Goal: Task Accomplishment & Management: Use online tool/utility

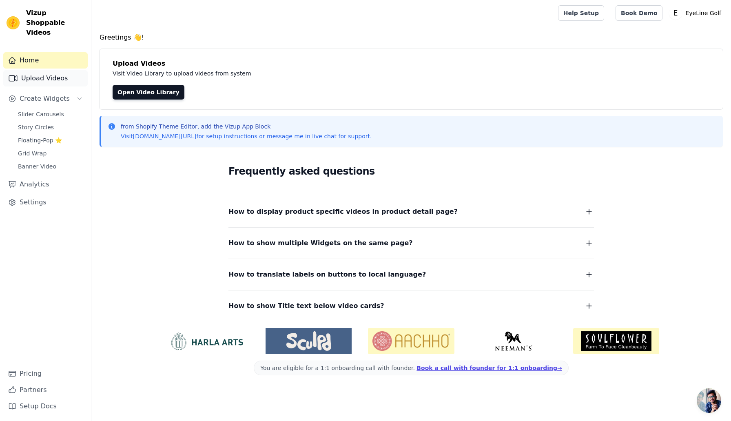
click at [45, 70] on link "Upload Videos" at bounding box center [45, 78] width 84 height 16
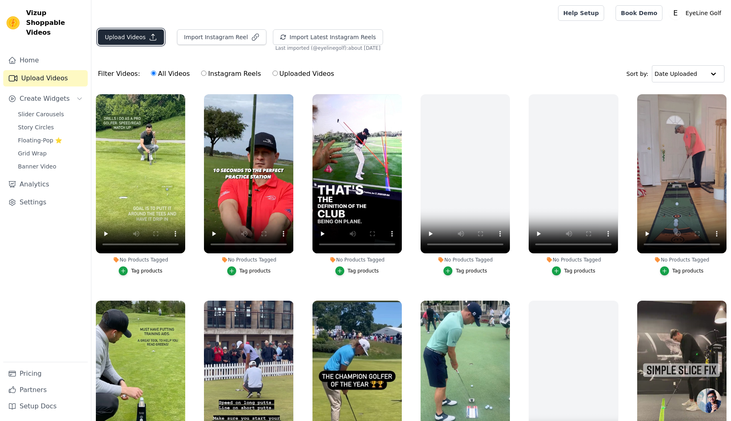
click at [136, 40] on button "Upload Videos" at bounding box center [131, 37] width 66 height 16
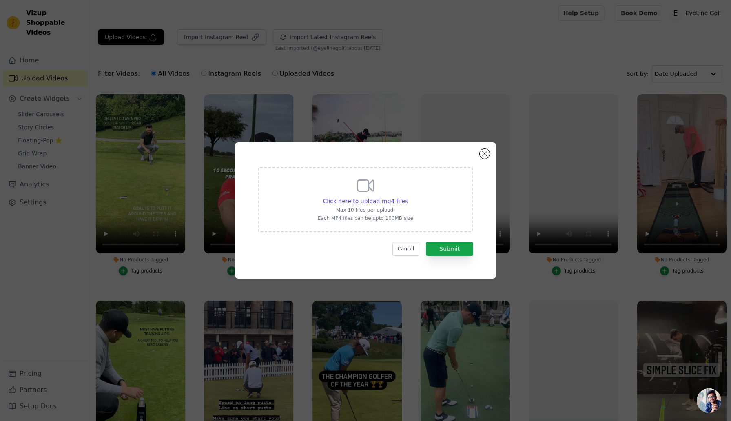
click at [365, 183] on icon at bounding box center [366, 186] width 20 height 20
click at [408, 197] on input "Click here to upload mp4 files Max 10 files per upload. Each MP4 files can be u…" at bounding box center [408, 197] width 0 height 0
type input "C:\fakepath\tommy.m4v"
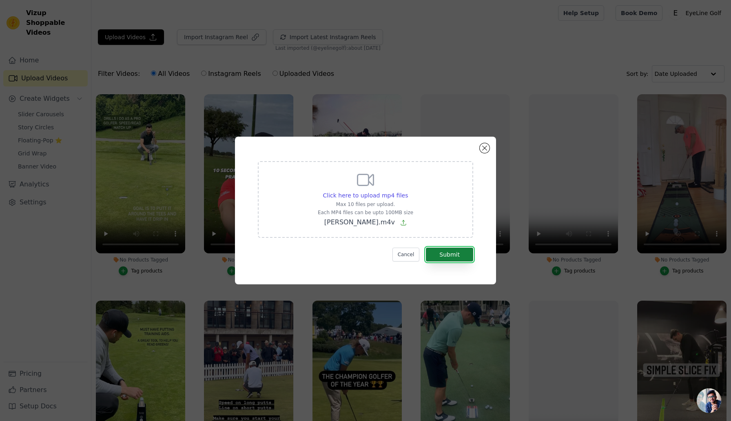
click at [460, 254] on button "Submit" at bounding box center [449, 255] width 47 height 14
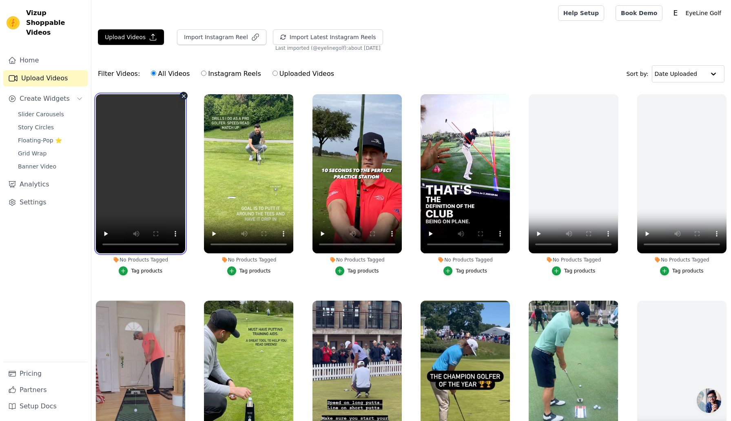
click at [126, 175] on video at bounding box center [140, 173] width 89 height 159
click at [134, 182] on video at bounding box center [140, 173] width 89 height 159
click at [290, 97] on icon "button" at bounding box center [292, 96] width 6 height 6
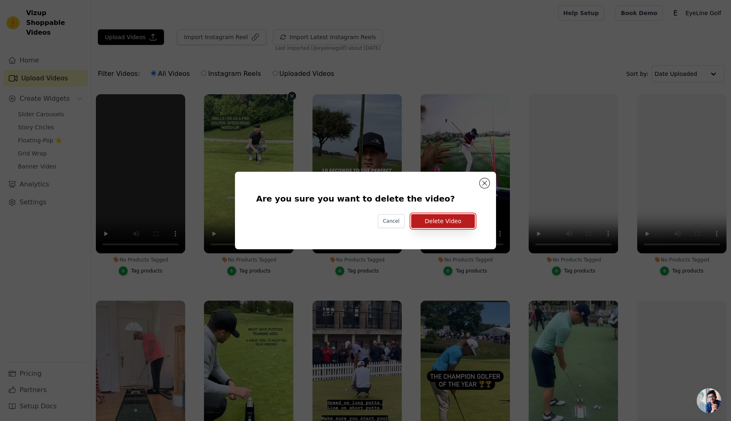
click at [460, 224] on button "Delete Video" at bounding box center [443, 221] width 64 height 14
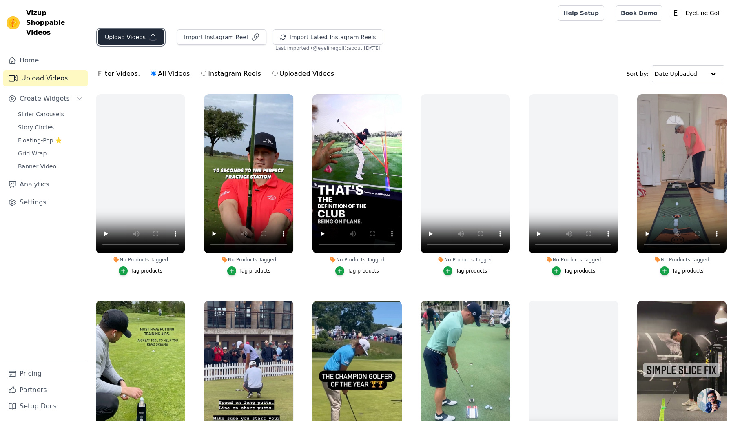
click at [131, 35] on button "Upload Videos" at bounding box center [131, 37] width 66 height 16
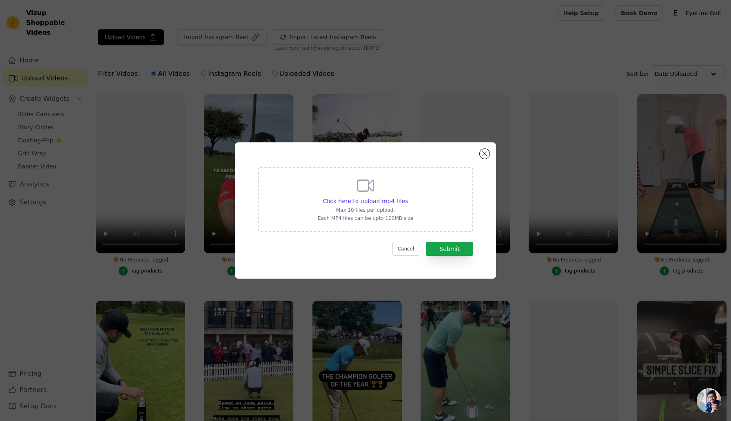
click at [348, 181] on div "Click here to upload mp4 files Max 10 files per upload. Each MP4 files can be u…" at bounding box center [365, 199] width 95 height 46
click at [408, 197] on input "Click here to upload mp4 files Max 10 files per upload. Each MP4 files can be u…" at bounding box center [408, 197] width 0 height 0
click at [483, 155] on button "Close modal" at bounding box center [485, 154] width 10 height 10
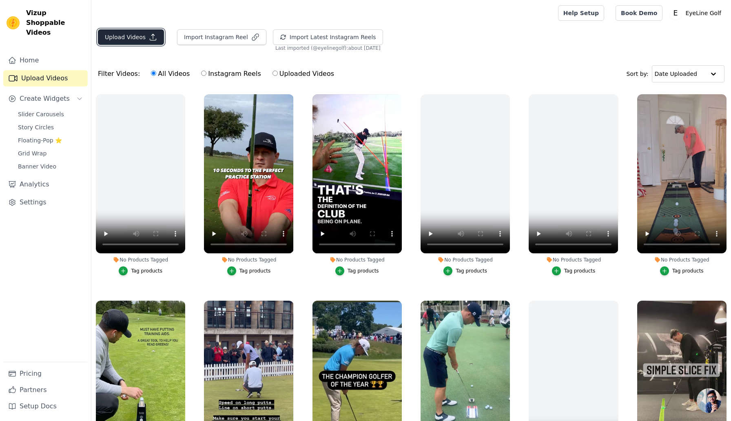
click at [136, 34] on button "Upload Videos" at bounding box center [131, 37] width 66 height 16
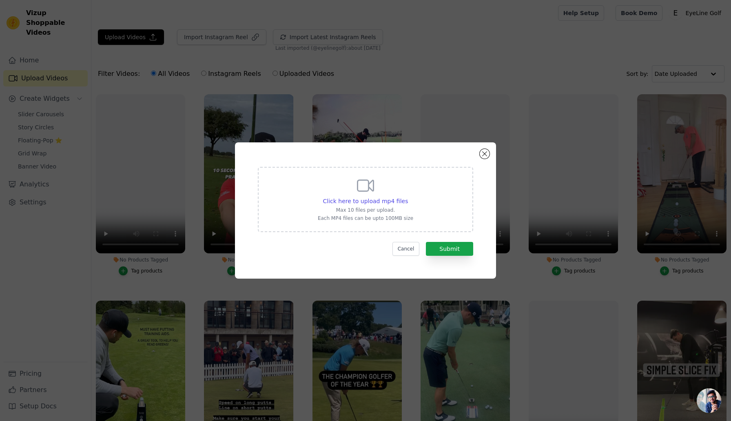
click at [368, 195] on icon at bounding box center [366, 186] width 20 height 20
click at [408, 197] on input "Click here to upload mp4 files Max 10 files per upload. Each MP4 files can be u…" at bounding box center [408, 197] width 0 height 0
type input "C:\fakepath\Work!! #golf 💪🏻.mp4"
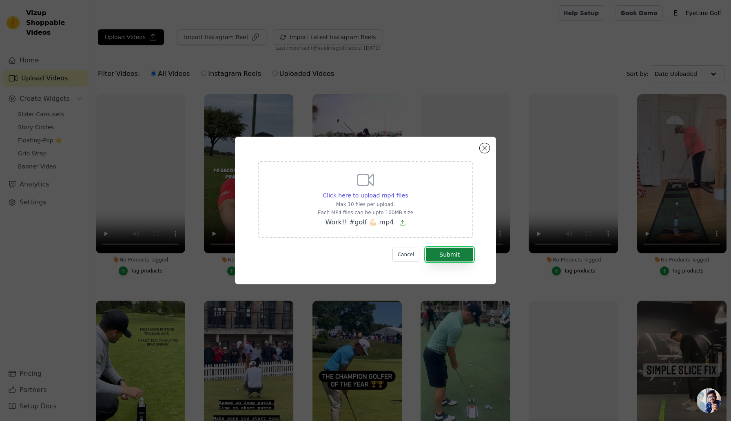
click at [461, 255] on button "Submit" at bounding box center [449, 255] width 47 height 14
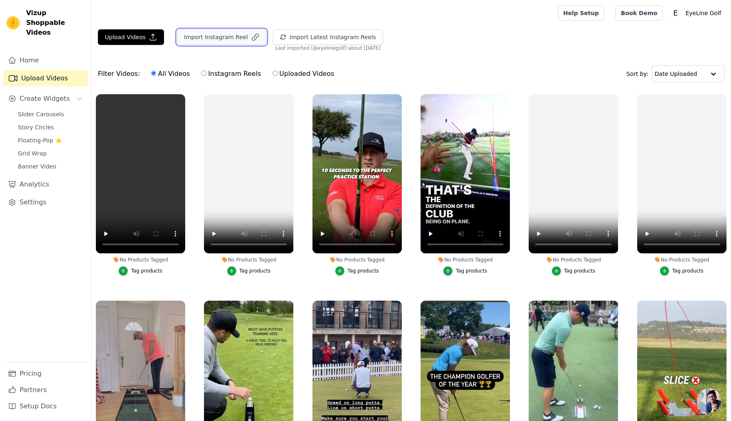
click at [227, 39] on button "Import Instagram Reel" at bounding box center [221, 37] width 89 height 16
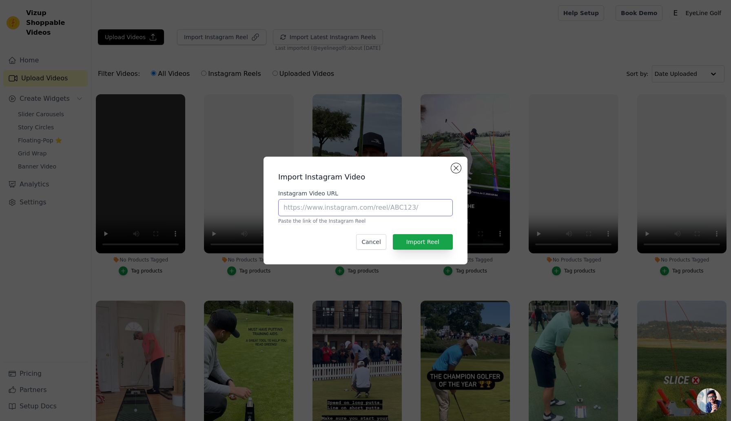
click at [366, 206] on input "Instagram Video URL" at bounding box center [365, 207] width 175 height 17
paste input "[URL][DOMAIN_NAME]"
type input "[URL][DOMAIN_NAME]"
click at [424, 245] on button "Import Reel" at bounding box center [423, 242] width 60 height 16
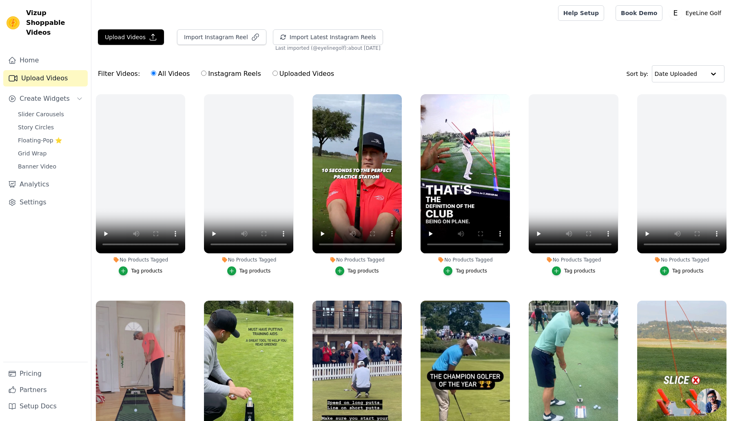
click at [201, 73] on input "Instagram Reels" at bounding box center [203, 73] width 5 height 5
radio input "true"
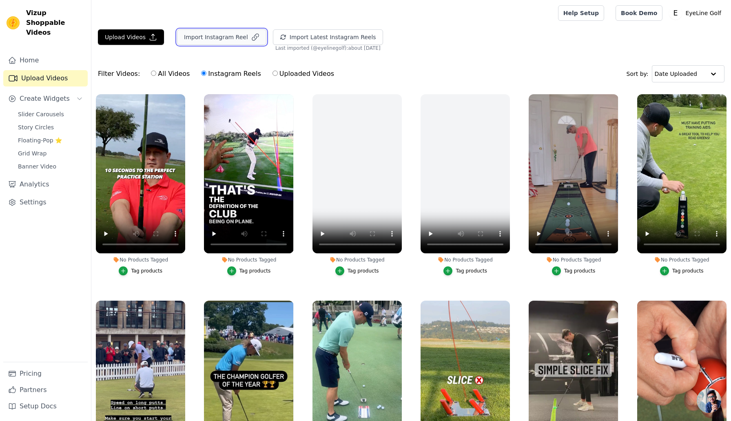
click at [199, 40] on button "Import Instagram Reel" at bounding box center [221, 37] width 89 height 16
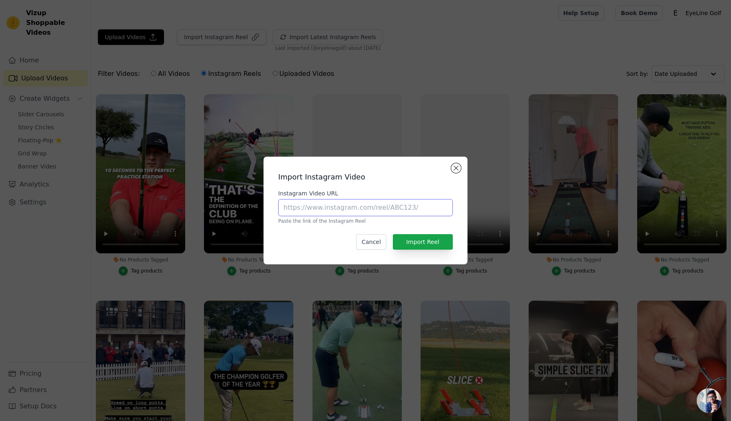
click at [341, 213] on input "Instagram Video URL" at bounding box center [365, 207] width 175 height 17
paste input "[URL][DOMAIN_NAME]"
type input "[URL][DOMAIN_NAME]"
click at [428, 240] on button "Import Reel" at bounding box center [423, 242] width 60 height 16
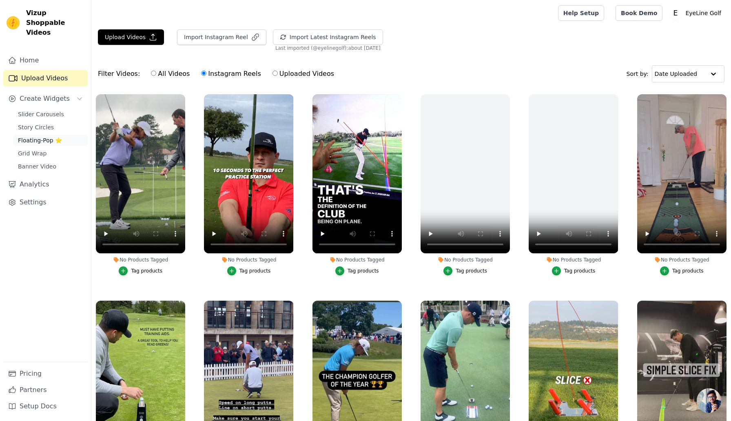
click at [31, 136] on span "Floating-Pop ⭐" at bounding box center [40, 140] width 44 height 8
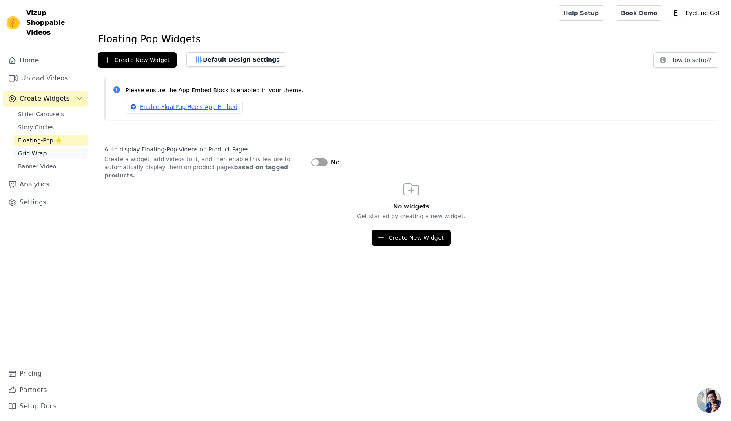
click at [35, 149] on span "Grid Wrap" at bounding box center [32, 153] width 29 height 8
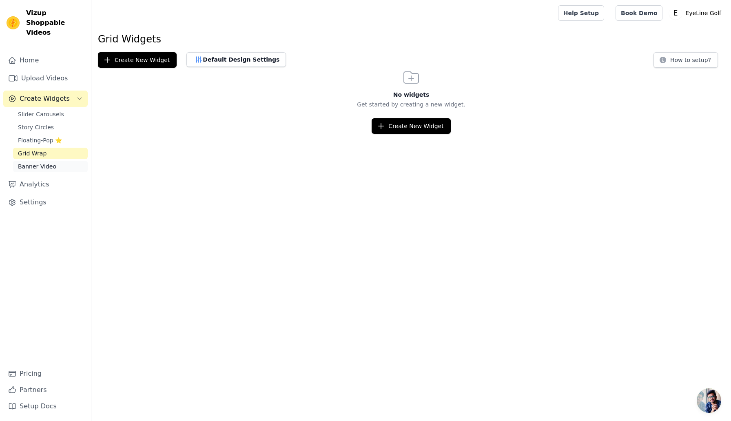
click at [32, 162] on span "Banner Video" at bounding box center [37, 166] width 38 height 8
click at [39, 110] on span "Slider Carousels" at bounding box center [41, 114] width 46 height 8
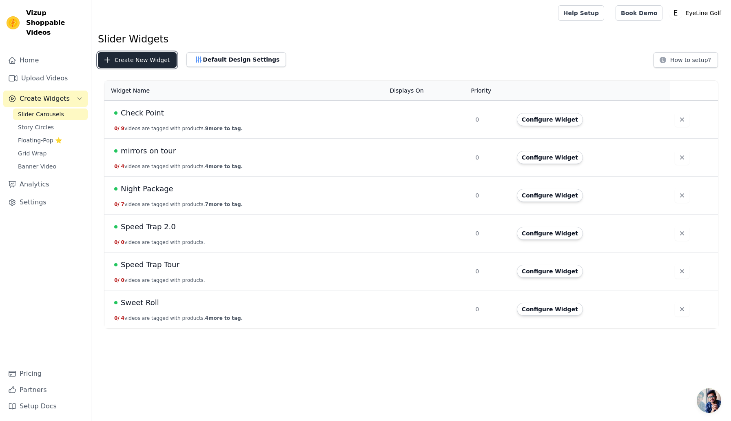
click at [137, 60] on button "Create New Widget" at bounding box center [137, 60] width 79 height 16
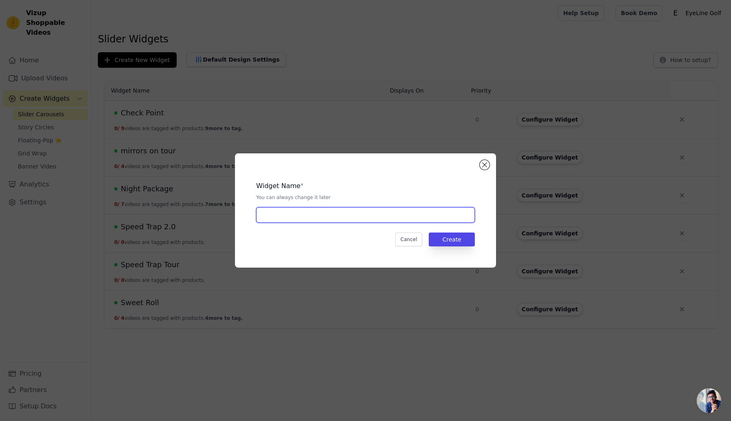
click at [281, 216] on input "text" at bounding box center [365, 215] width 219 height 16
click at [448, 236] on button "Create" at bounding box center [452, 240] width 46 height 14
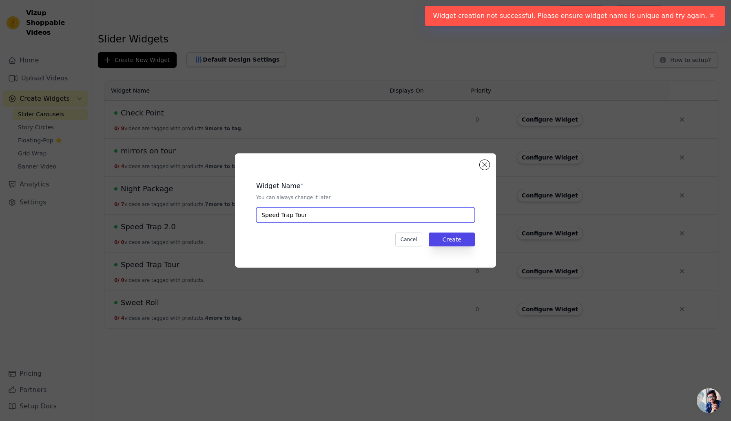
click at [354, 215] on input "Speed Trap Tour" at bounding box center [365, 215] width 219 height 16
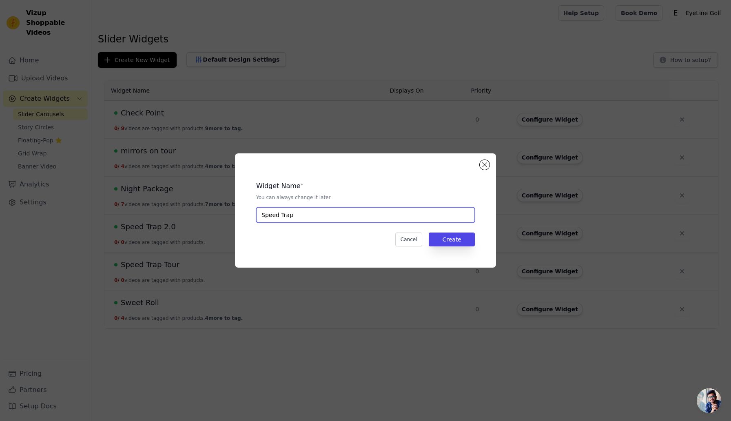
type input "Speed Trap"
click at [489, 168] on div "Widget Name * You can always change it later Speed Trap Cancel Create" at bounding box center [365, 210] width 261 height 114
click at [485, 168] on button "Close modal" at bounding box center [485, 165] width 10 height 10
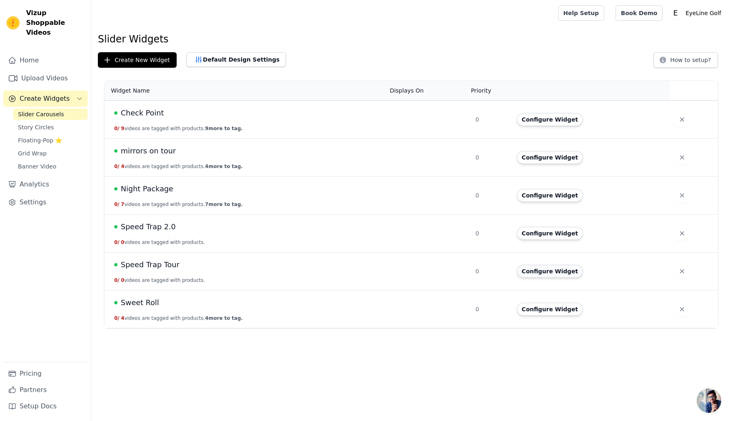
click at [550, 270] on button "Configure Widget" at bounding box center [550, 271] width 66 height 13
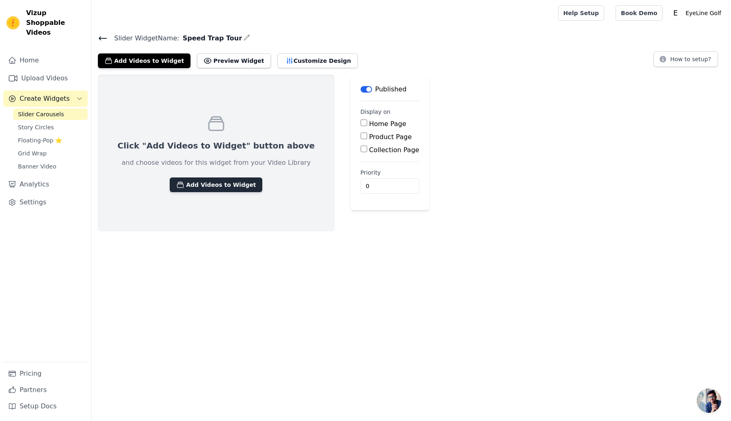
click at [225, 188] on button "Add Videos to Widget" at bounding box center [216, 184] width 93 height 15
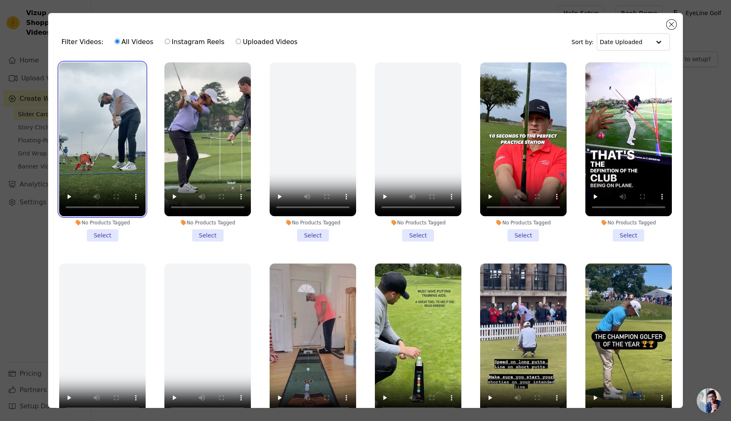
click at [122, 148] on video at bounding box center [102, 139] width 86 height 154
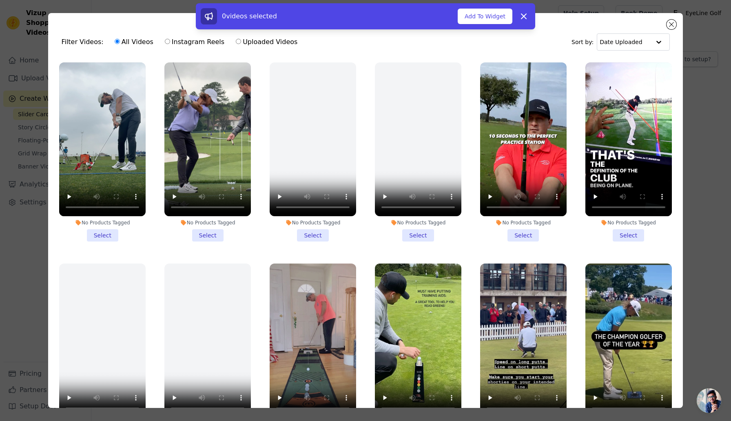
click at [104, 233] on li "No Products Tagged Select" at bounding box center [102, 151] width 86 height 179
click at [0, 0] on input "No Products Tagged Select" at bounding box center [0, 0] width 0 height 0
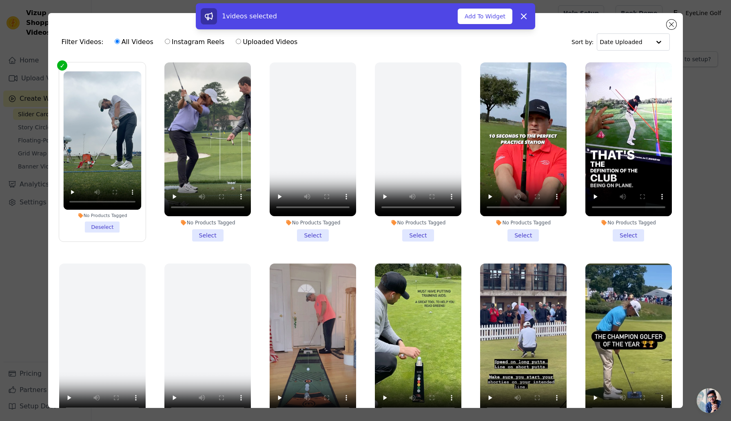
click at [206, 237] on li "No Products Tagged Select" at bounding box center [207, 151] width 86 height 179
click at [0, 0] on input "No Products Tagged Select" at bounding box center [0, 0] width 0 height 0
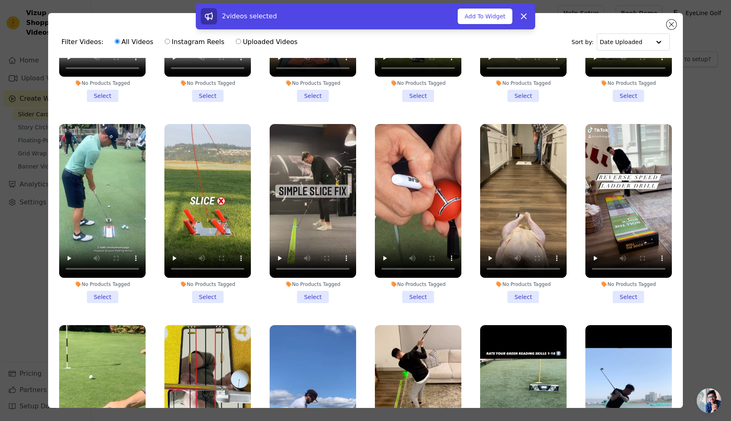
scroll to position [343, 0]
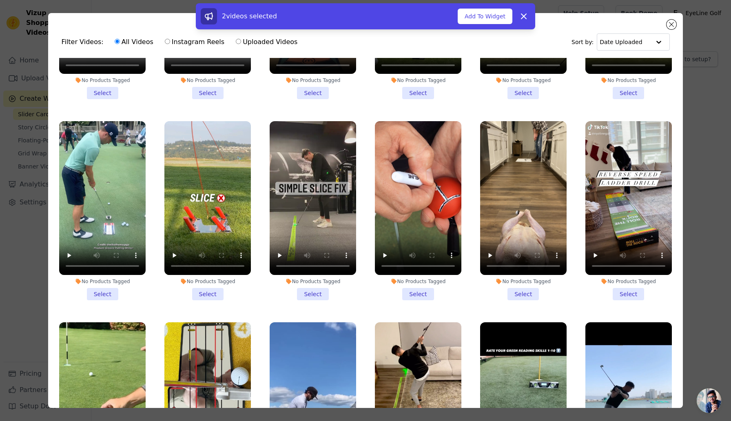
click at [219, 292] on li "No Products Tagged Select" at bounding box center [207, 210] width 86 height 179
click at [0, 0] on input "No Products Tagged Select" at bounding box center [0, 0] width 0 height 0
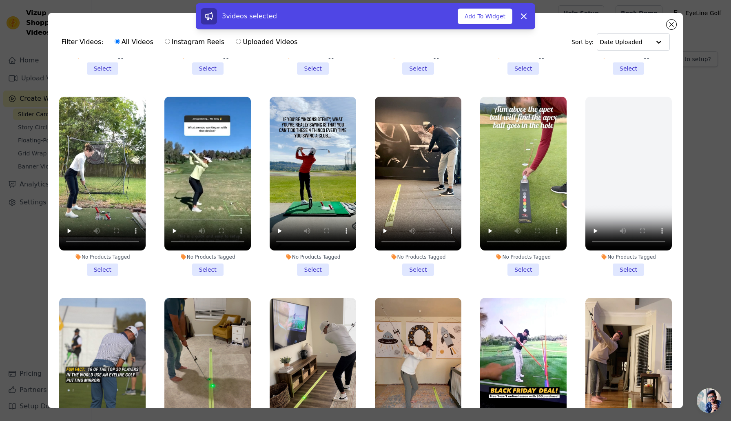
scroll to position [973, 0]
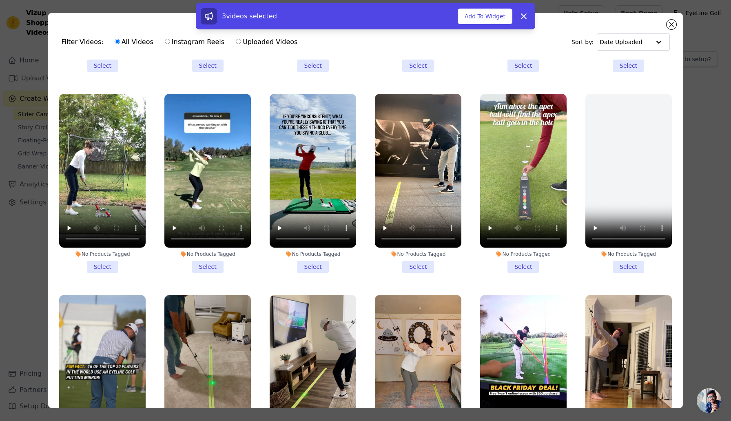
click at [107, 265] on li "No Products Tagged Select" at bounding box center [102, 183] width 86 height 179
click at [0, 0] on input "No Products Tagged Select" at bounding box center [0, 0] width 0 height 0
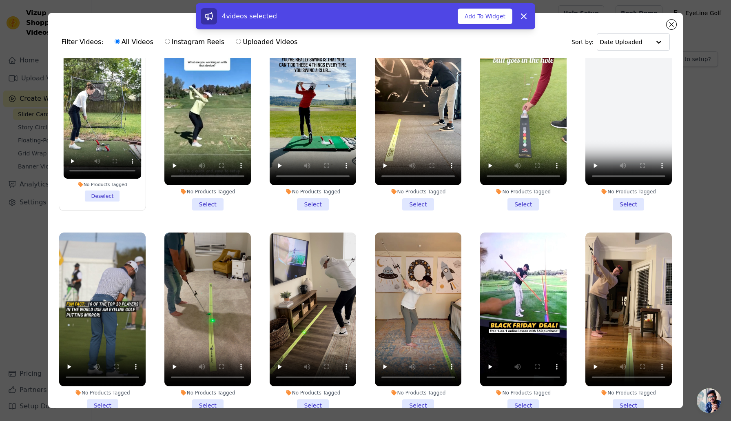
scroll to position [1037, 0]
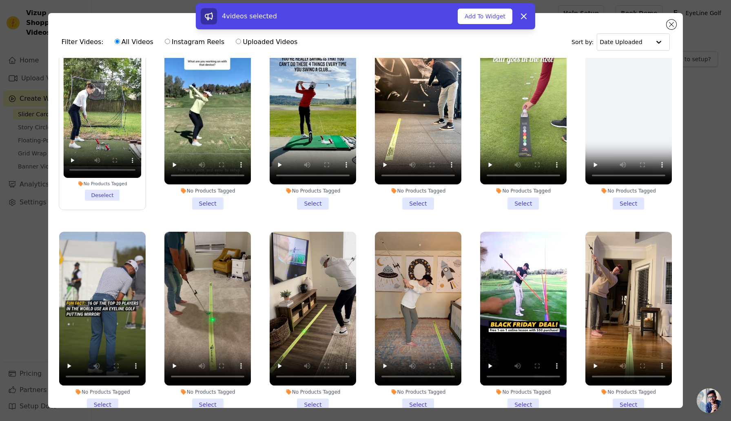
click at [310, 202] on li "No Products Tagged Select" at bounding box center [313, 120] width 86 height 179
click at [0, 0] on input "No Products Tagged Select" at bounding box center [0, 0] width 0 height 0
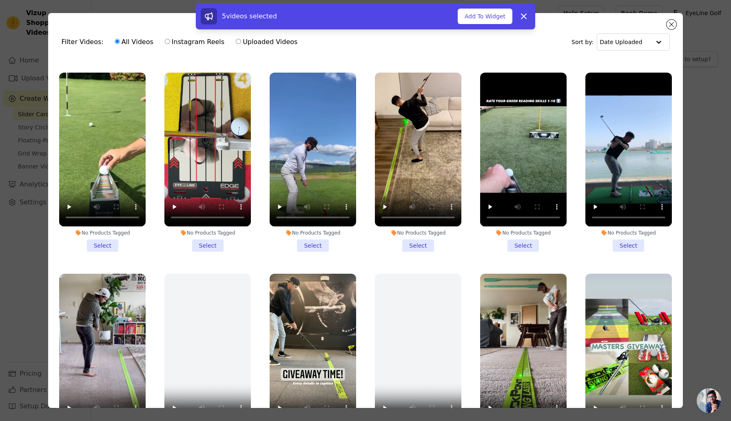
scroll to position [592, 0]
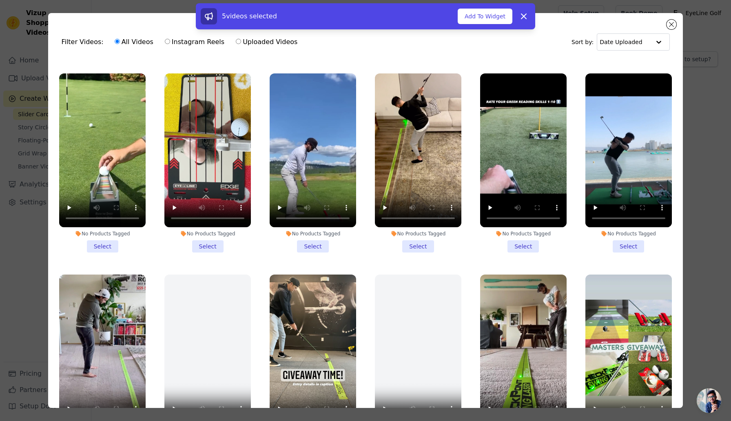
click at [311, 245] on li "No Products Tagged Select" at bounding box center [313, 162] width 86 height 179
click at [0, 0] on input "No Products Tagged Select" at bounding box center [0, 0] width 0 height 0
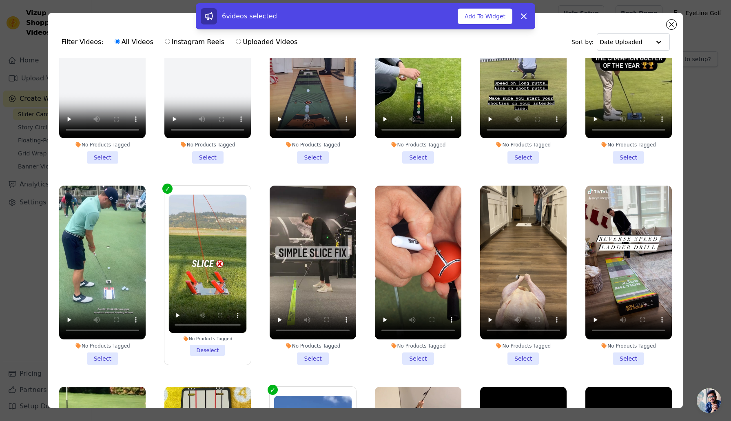
scroll to position [0, 0]
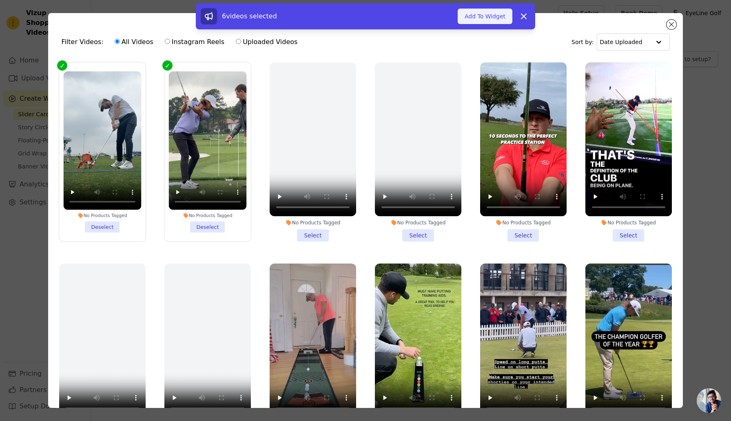
click at [472, 16] on button "Add To Widget" at bounding box center [485, 17] width 55 height 16
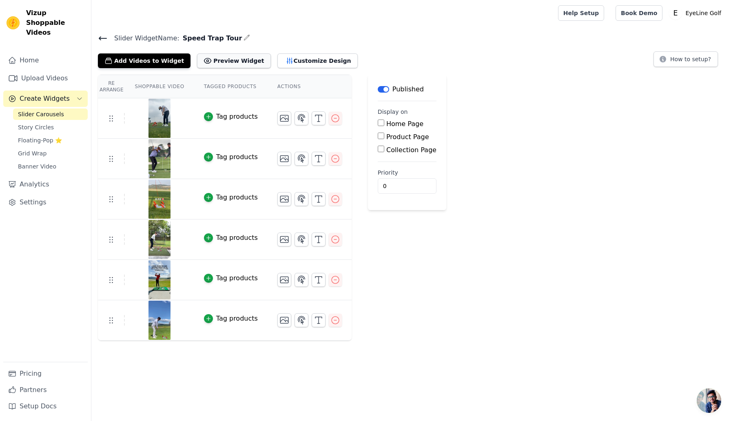
click at [207, 59] on button "Preview Widget" at bounding box center [233, 60] width 73 height 15
click at [284, 60] on button "Customize Design" at bounding box center [317, 60] width 80 height 15
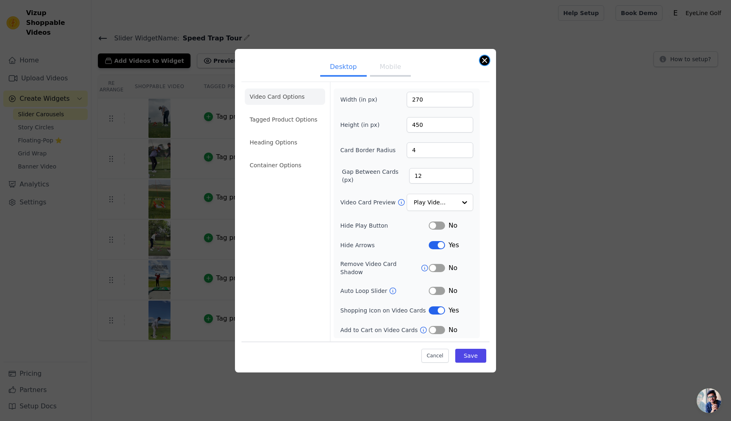
click at [484, 65] on button "Close modal" at bounding box center [485, 60] width 10 height 10
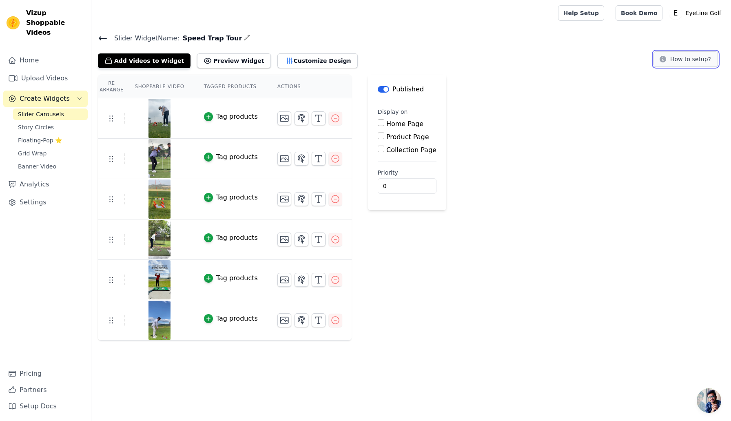
click at [688, 61] on button "How to setup?" at bounding box center [685, 59] width 64 height 16
click at [244, 35] on icon "button" at bounding box center [247, 37] width 7 height 7
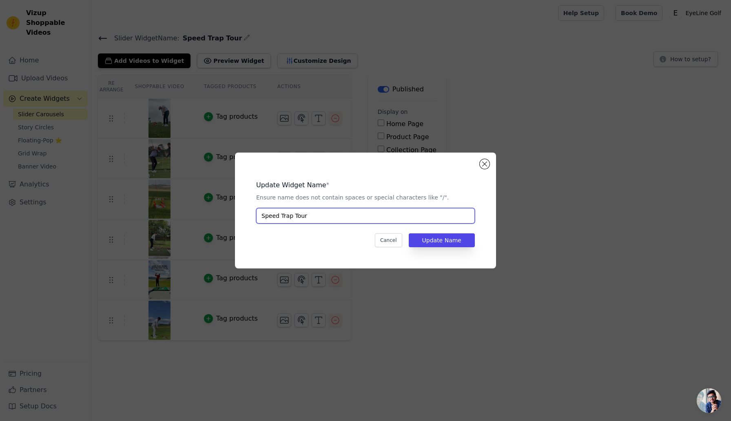
drag, startPoint x: 308, startPoint y: 217, endPoint x: 258, endPoint y: 217, distance: 50.2
click at [258, 217] on input "Speed Trap Tour" at bounding box center [365, 216] width 219 height 16
click at [485, 165] on button "Close modal" at bounding box center [485, 164] width 10 height 10
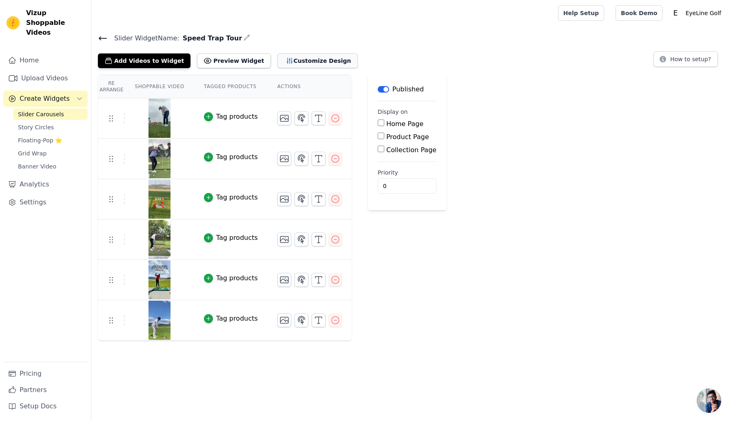
click at [319, 56] on button "Customize Design" at bounding box center [317, 60] width 80 height 15
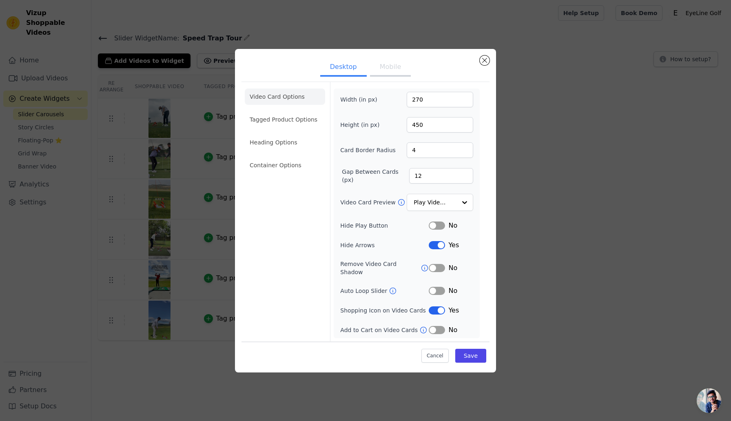
click at [397, 73] on button "Mobile" at bounding box center [390, 68] width 41 height 18
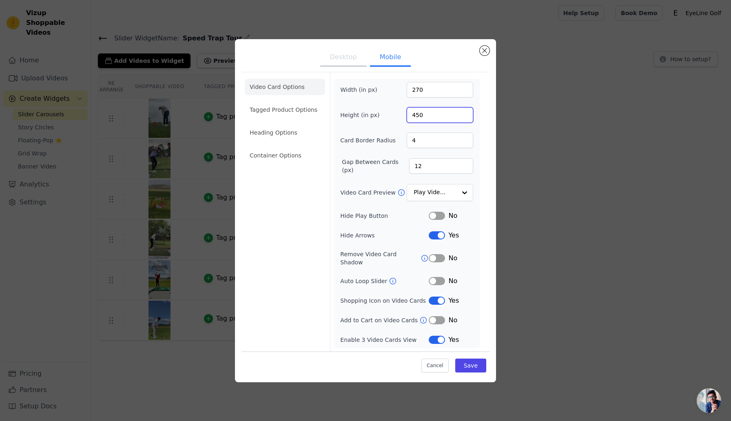
drag, startPoint x: 426, startPoint y: 120, endPoint x: 410, endPoint y: 117, distance: 16.5
click at [410, 117] on input "450" at bounding box center [440, 115] width 66 height 16
type input "320"
drag, startPoint x: 423, startPoint y: 94, endPoint x: 408, endPoint y: 95, distance: 15.9
click at [408, 95] on input "270" at bounding box center [440, 90] width 66 height 16
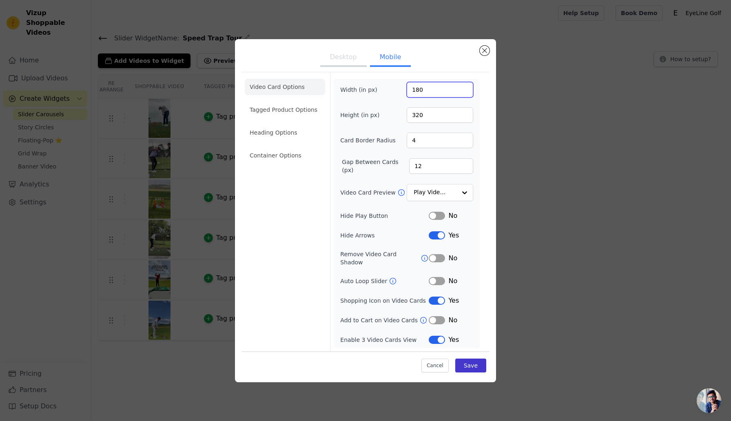
type input "180"
click at [474, 363] on button "Save" at bounding box center [470, 366] width 31 height 14
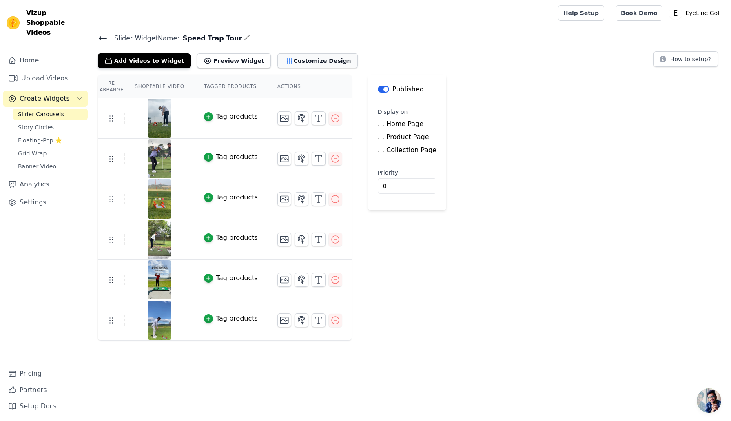
click at [294, 62] on button "Customize Design" at bounding box center [317, 60] width 80 height 15
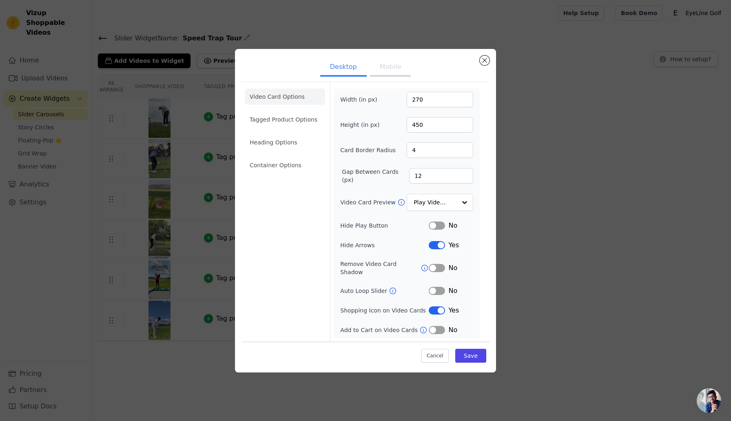
click at [392, 72] on button "Mobile" at bounding box center [390, 68] width 41 height 18
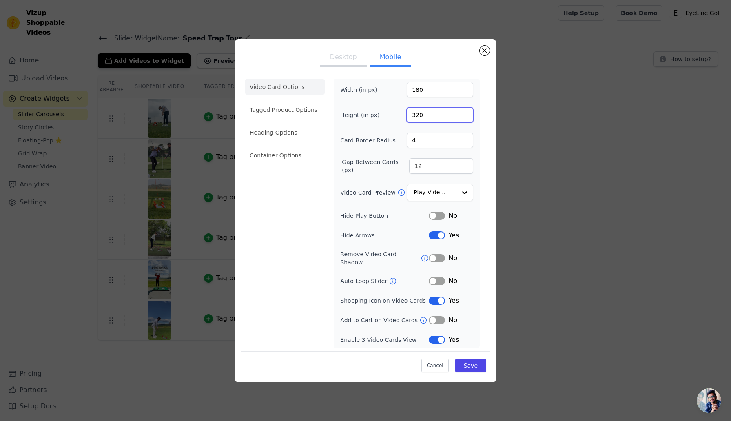
drag, startPoint x: 423, startPoint y: 119, endPoint x: 416, endPoint y: 120, distance: 7.8
click at [416, 120] on input "320" at bounding box center [440, 115] width 66 height 16
type input "340"
click at [473, 365] on button "Save" at bounding box center [470, 366] width 31 height 14
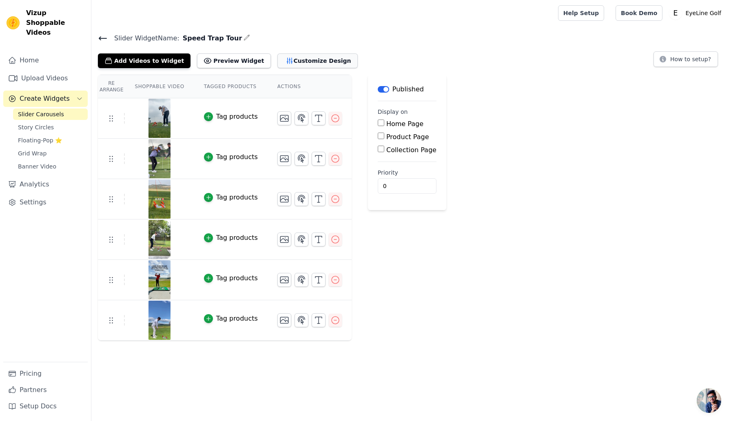
click at [282, 60] on button "Customize Design" at bounding box center [317, 60] width 80 height 15
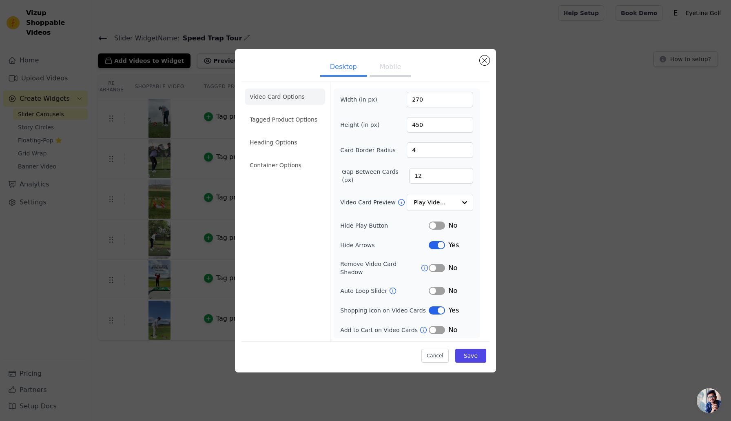
click at [434, 309] on button "Label" at bounding box center [437, 310] width 16 height 8
click at [478, 350] on button "Save" at bounding box center [470, 356] width 31 height 14
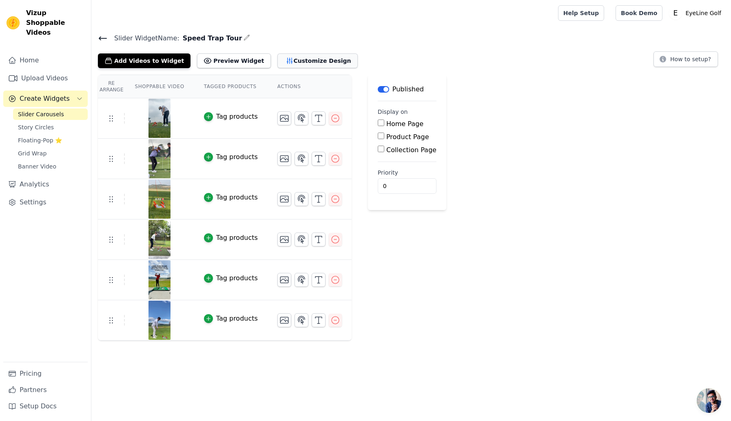
click at [319, 64] on button "Customize Design" at bounding box center [317, 60] width 80 height 15
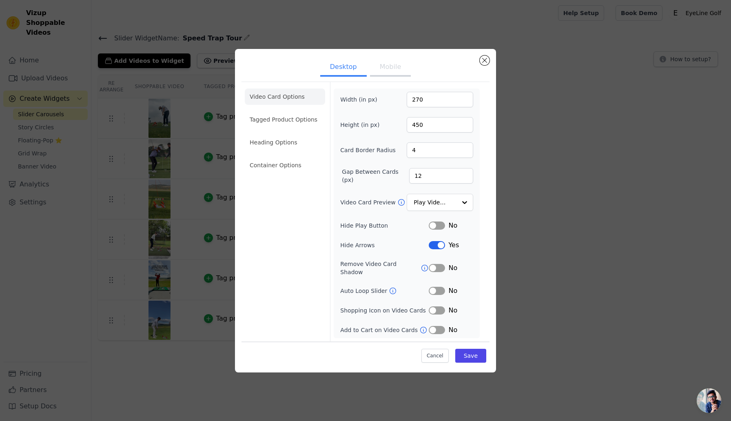
click at [400, 68] on button "Mobile" at bounding box center [390, 68] width 41 height 18
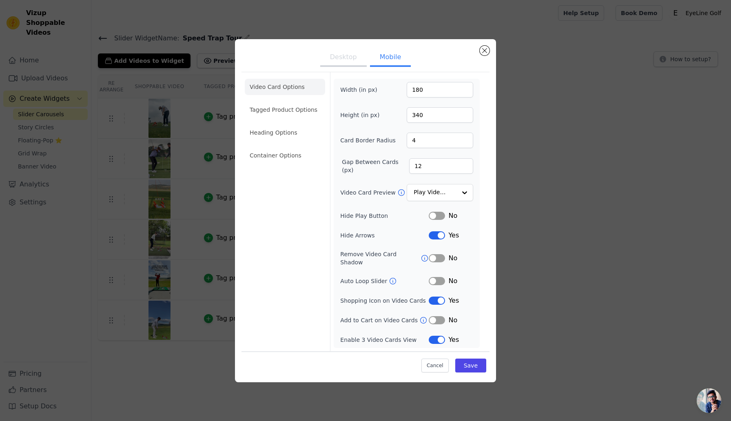
click at [439, 299] on button "Label" at bounding box center [437, 301] width 16 height 8
click at [470, 362] on button "Save" at bounding box center [470, 366] width 31 height 14
